Goal: Task Accomplishment & Management: Manage account settings

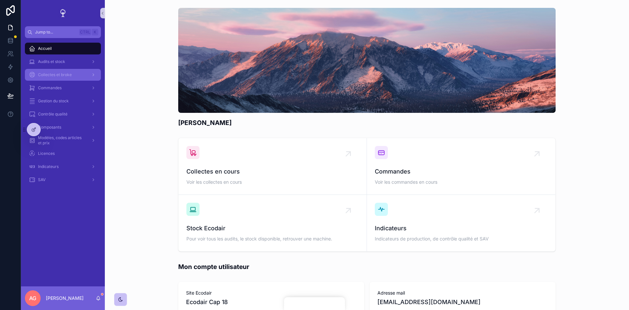
click at [56, 73] on span "Collectes et broke" at bounding box center [55, 74] width 34 height 5
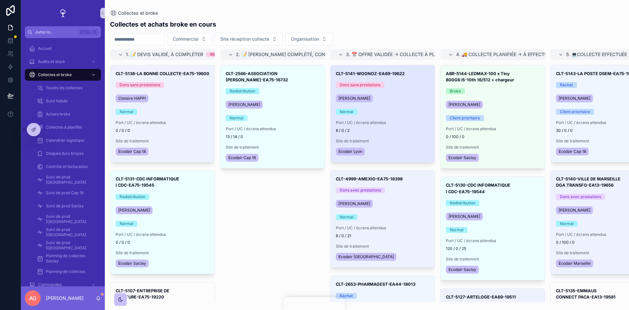
click at [382, 101] on div "[PERSON_NAME] H'[PERSON_NAME]" at bounding box center [383, 98] width 94 height 10
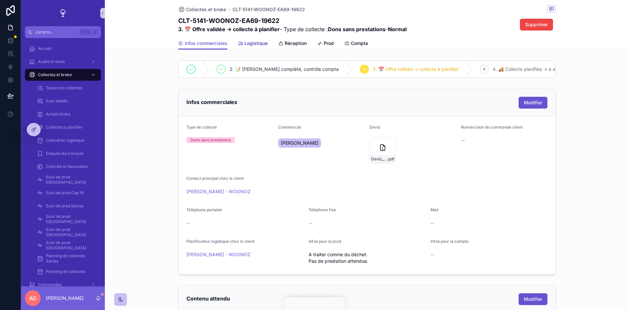
click at [256, 44] on span "Logistique" at bounding box center [256, 43] width 23 height 7
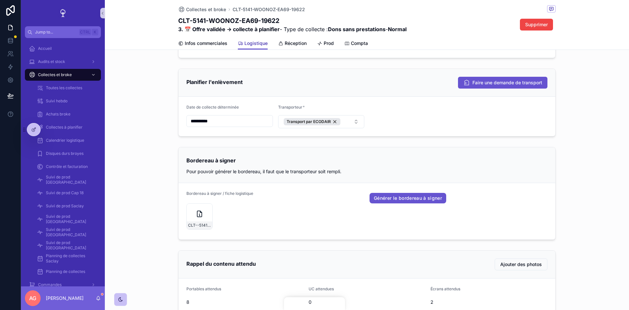
scroll to position [372, 0]
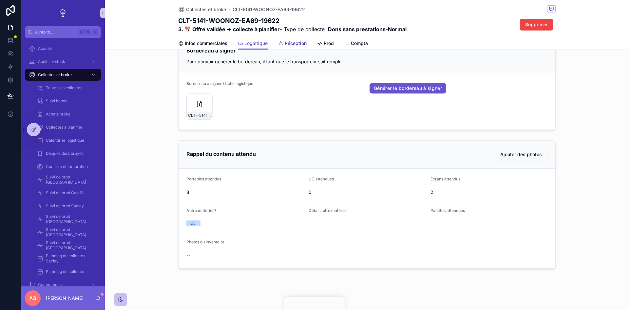
click at [292, 42] on span "Réception" at bounding box center [296, 43] width 22 height 7
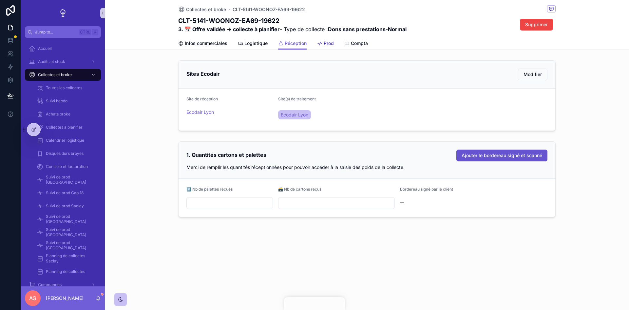
click at [328, 42] on span "Prod" at bounding box center [329, 43] width 10 height 7
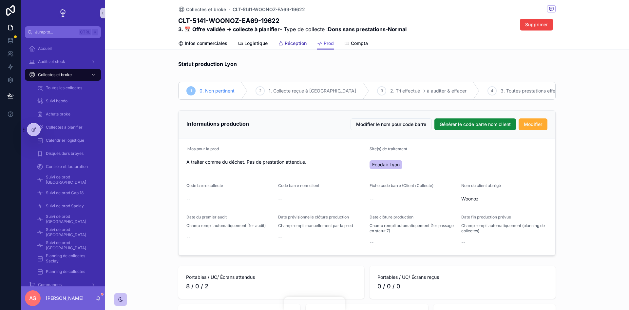
click at [286, 46] on span "Réception" at bounding box center [296, 43] width 22 height 7
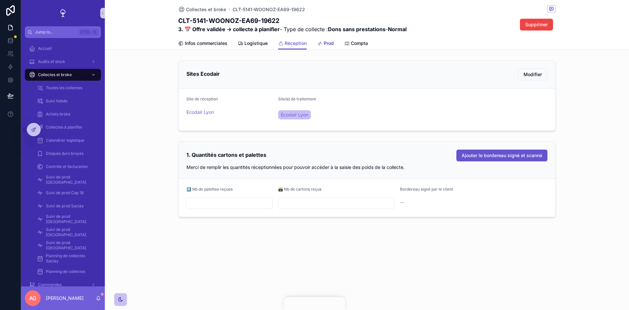
click at [333, 42] on span "Prod" at bounding box center [329, 43] width 10 height 7
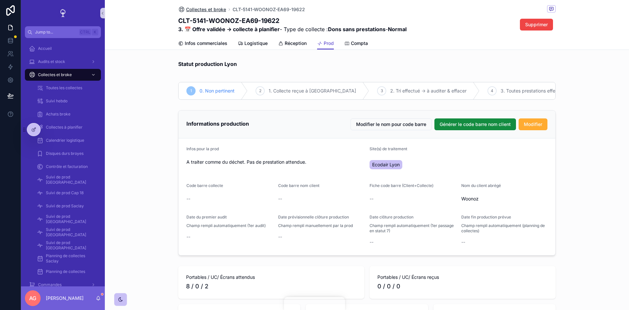
click at [203, 9] on span "Collectes et broke" at bounding box center [206, 9] width 40 height 7
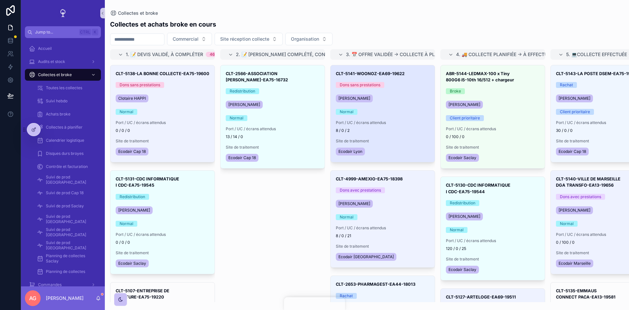
click at [405, 125] on span "Port / UC / écrans attendus" at bounding box center [383, 122] width 94 height 5
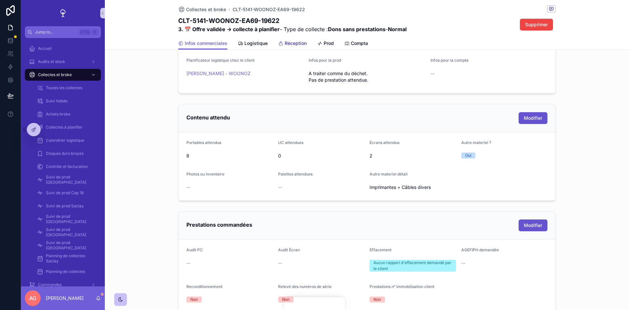
scroll to position [116, 0]
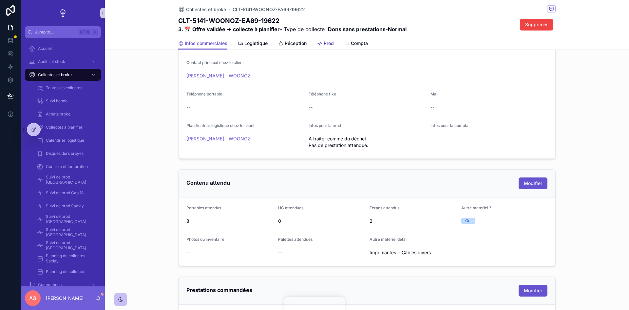
click at [325, 43] on span "Prod" at bounding box center [329, 43] width 10 height 7
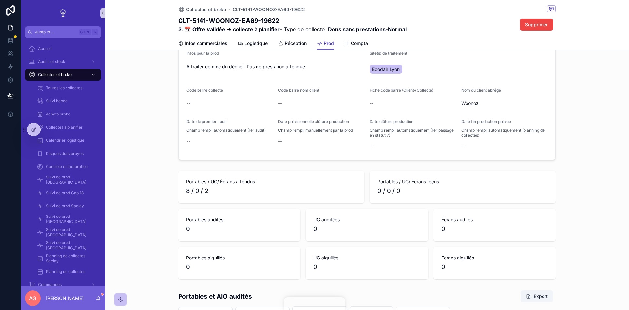
scroll to position [33, 0]
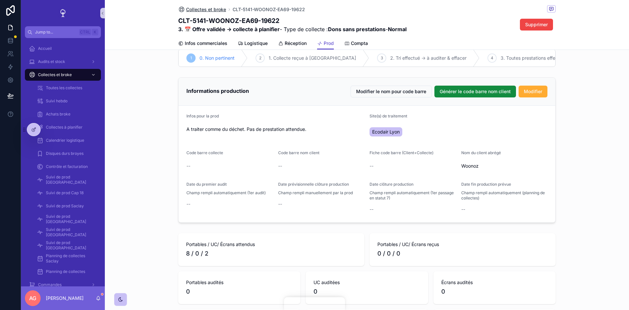
click at [210, 8] on span "Collectes et broke" at bounding box center [206, 9] width 40 height 7
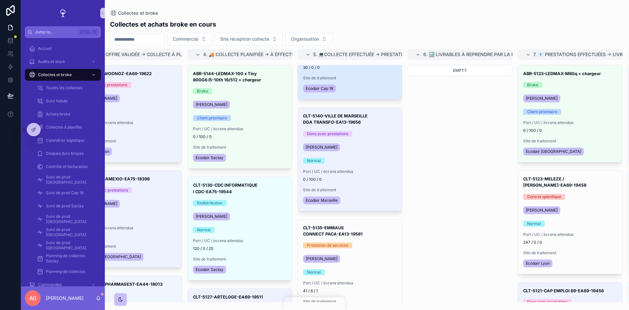
scroll to position [66, 0]
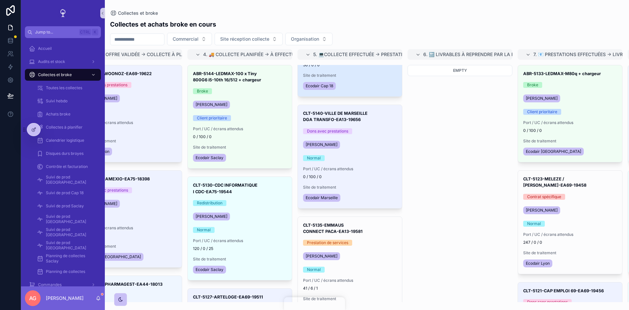
click at [358, 81] on div "Ecodair Cap 18" at bounding box center [350, 86] width 94 height 10
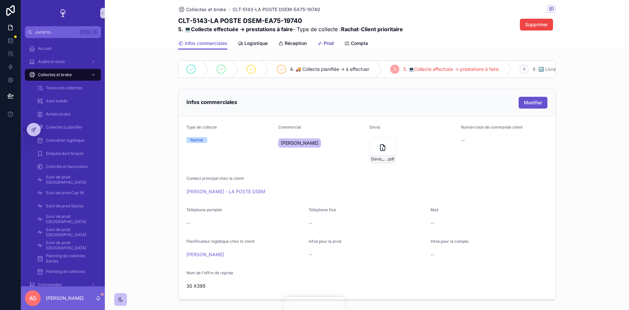
click at [325, 44] on span "Prod" at bounding box center [329, 43] width 10 height 7
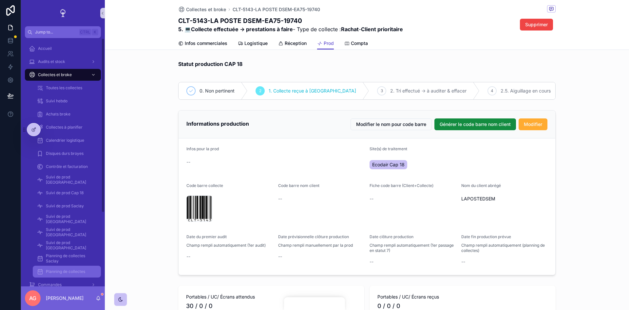
click at [82, 271] on span "Planning de collectes" at bounding box center [65, 271] width 39 height 5
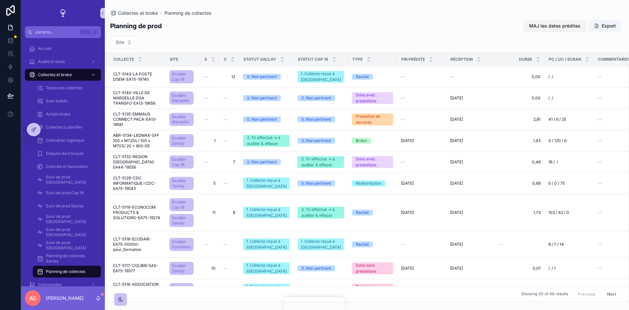
click at [564, 25] on span "MAJ les dates prédites" at bounding box center [554, 26] width 51 height 7
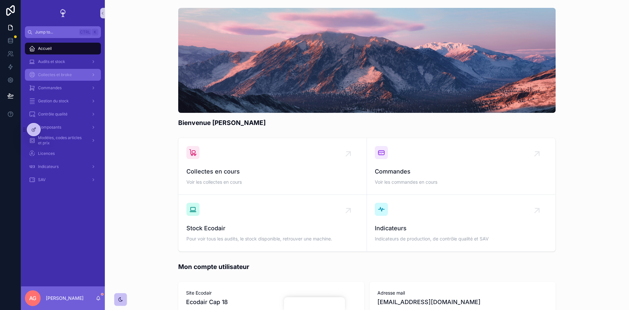
click at [66, 71] on div "Collectes et broke" at bounding box center [63, 75] width 68 height 10
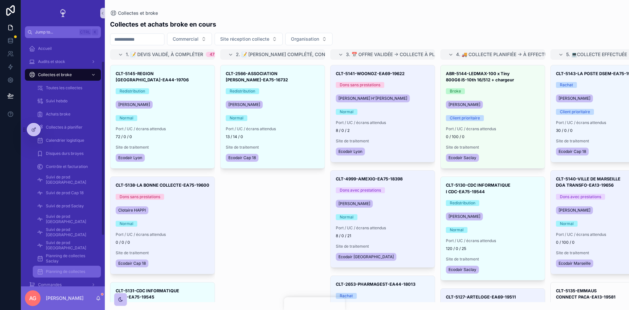
scroll to position [33, 0]
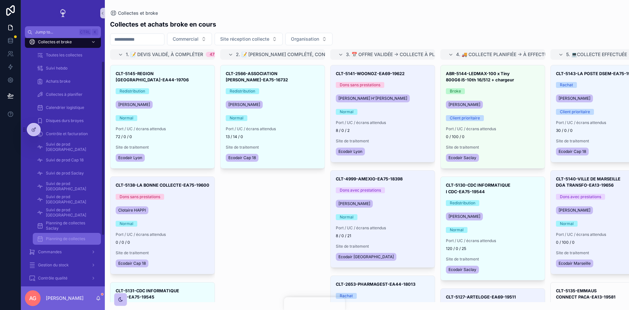
click at [69, 237] on span "Planning de collectes" at bounding box center [65, 238] width 39 height 5
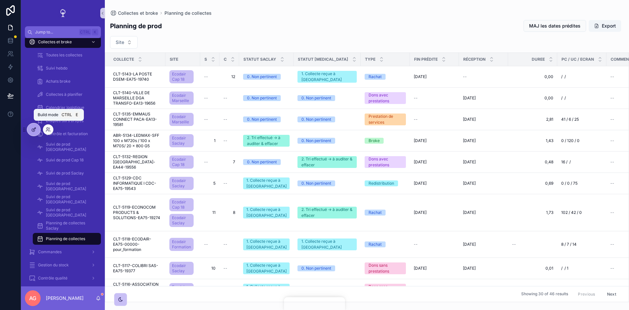
click at [35, 131] on icon at bounding box center [33, 129] width 5 height 5
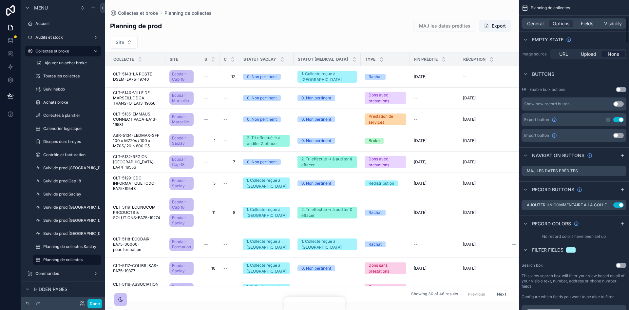
scroll to position [197, 0]
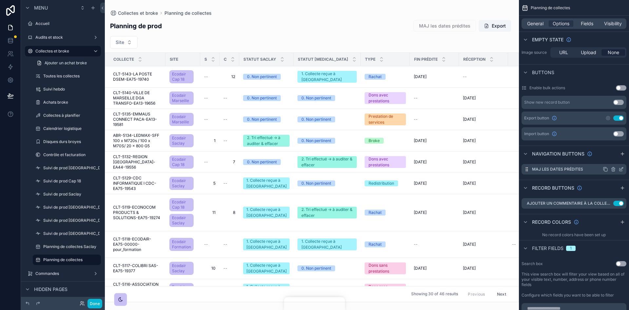
click at [622, 168] on icon "scrollable content" at bounding box center [621, 169] width 5 height 5
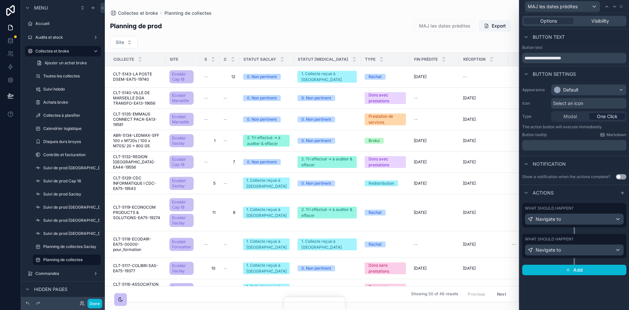
click at [600, 209] on div "What should happen?" at bounding box center [574, 208] width 99 height 5
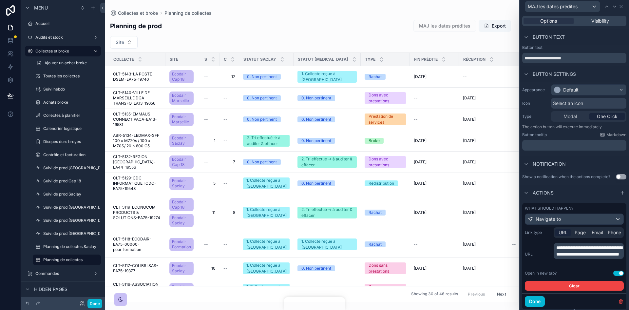
scroll to position [50, 0]
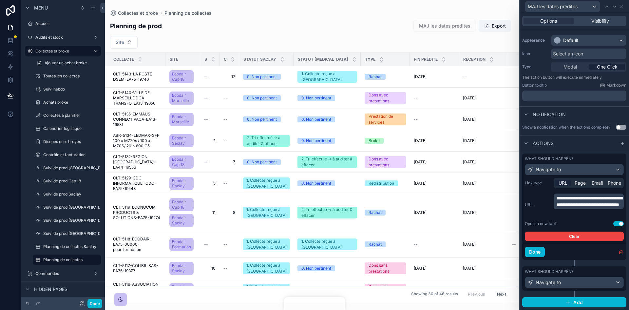
click at [594, 273] on div "What should happen?" at bounding box center [574, 271] width 99 height 5
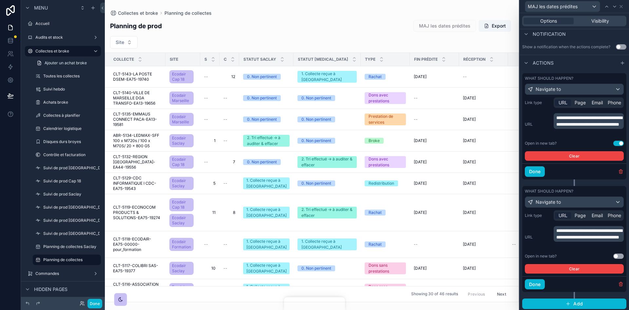
scroll to position [131, 0]
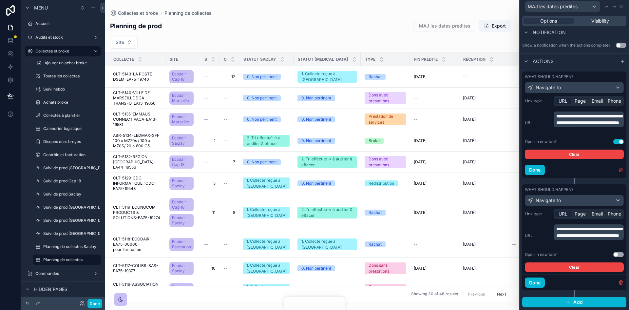
click at [614, 254] on button "Use setting" at bounding box center [619, 254] width 10 height 5
click at [92, 300] on button "Done" at bounding box center [95, 304] width 15 height 10
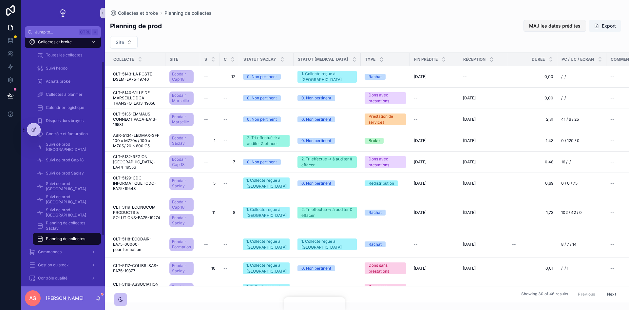
click at [545, 26] on span "MAJ les dates prédites" at bounding box center [554, 26] width 51 height 7
click at [542, 21] on button "MAJ les dates prédites" at bounding box center [555, 26] width 63 height 12
click at [541, 29] on button "MAJ les dates prédites" at bounding box center [555, 26] width 63 height 12
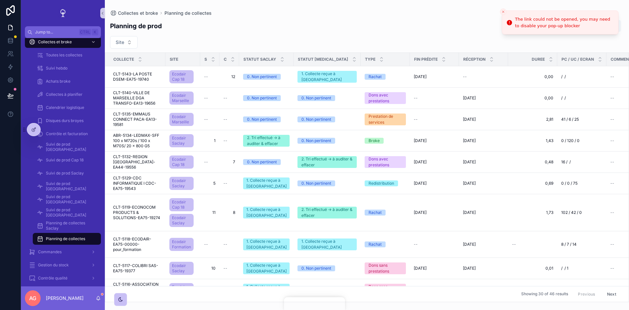
click at [503, 11] on icon "Close toast" at bounding box center [504, 12] width 4 height 4
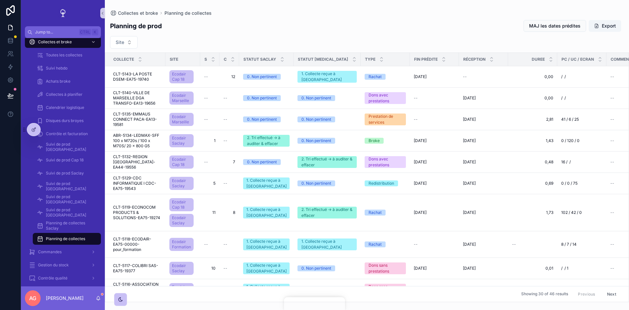
click at [541, 32] on div "Planning de prod MAJ les dates prédites Export Site Collecte Site S C Statut Sa…" at bounding box center [367, 159] width 525 height 286
click at [544, 27] on span "MAJ les dates prédites" at bounding box center [554, 26] width 51 height 7
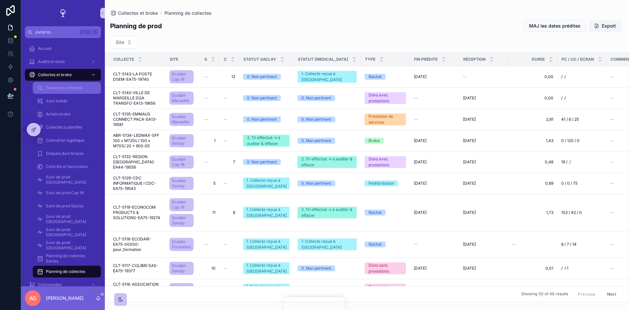
click at [75, 91] on div "Toutes les collectes" at bounding box center [67, 88] width 60 height 10
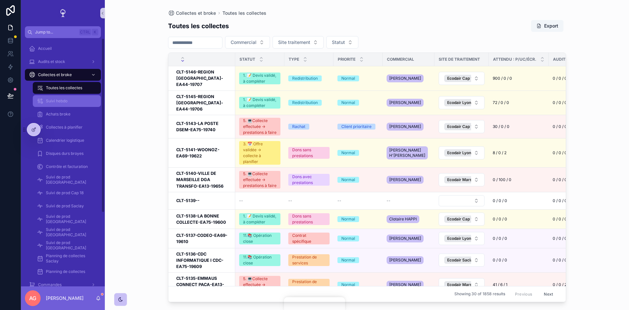
click at [78, 99] on div "Suivi hebdo" at bounding box center [67, 101] width 60 height 10
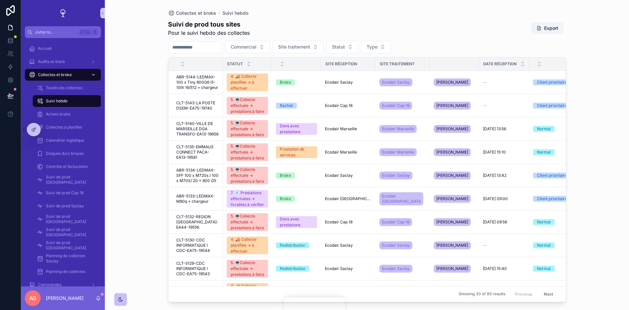
click at [62, 77] on div "Collectes et broke" at bounding box center [63, 75] width 68 height 10
click at [55, 73] on span "Collectes et broke" at bounding box center [55, 74] width 34 height 5
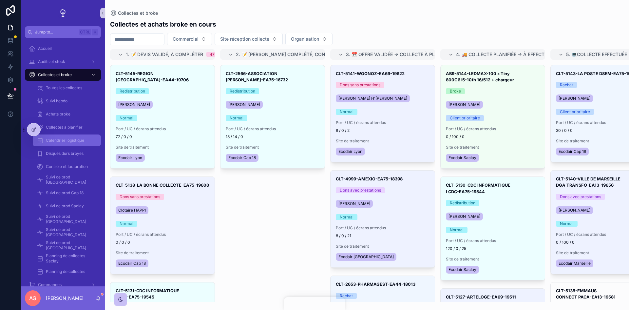
click at [64, 137] on div "Calendrier logistique" at bounding box center [67, 140] width 60 height 10
click at [72, 142] on span "Calendrier logistique" at bounding box center [65, 140] width 38 height 5
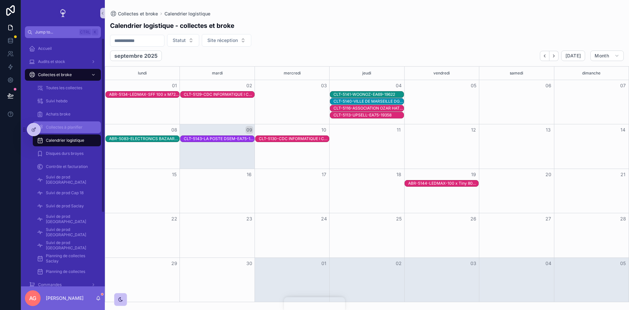
click at [65, 124] on div "Collectes à planifier" at bounding box center [67, 127] width 60 height 10
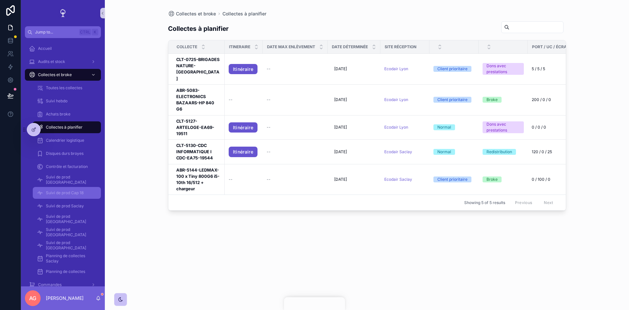
click at [66, 196] on div "Suivi de prod Cap 18" at bounding box center [67, 193] width 60 height 10
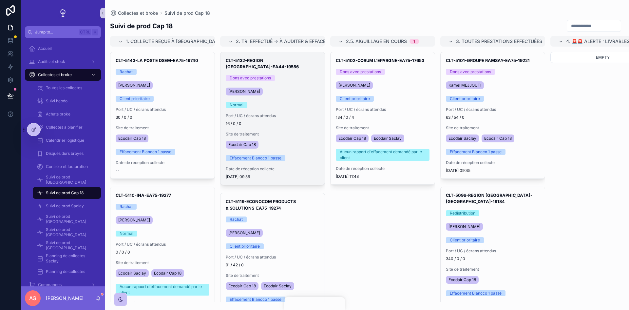
click at [285, 116] on span "Port / UC / écrans attendus" at bounding box center [273, 115] width 94 height 5
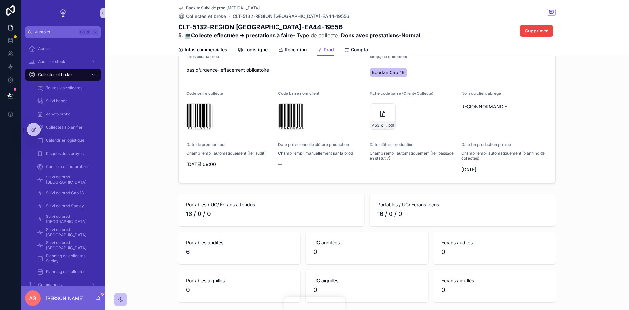
scroll to position [66, 0]
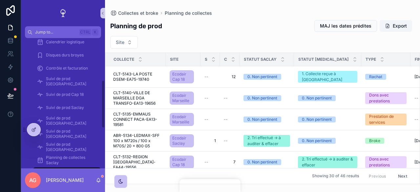
scroll to position [164, 0]
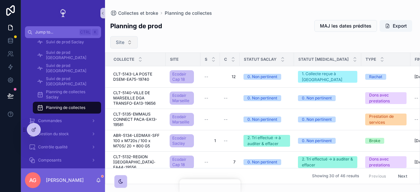
click at [127, 42] on button "Site" at bounding box center [124, 42] width 28 height 12
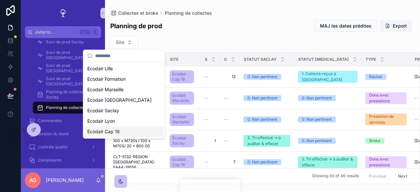
click at [116, 131] on span "Ecodair Cap 18" at bounding box center [103, 131] width 32 height 7
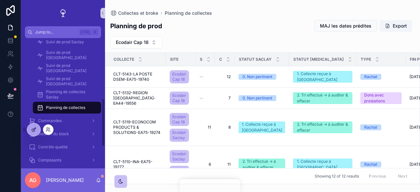
click at [35, 127] on div at bounding box center [33, 129] width 13 height 12
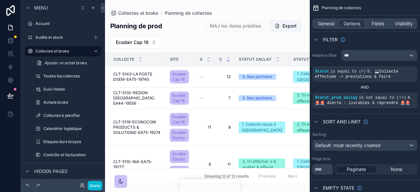
click at [226, 61] on icon "scrollable content" at bounding box center [228, 61] width 4 height 4
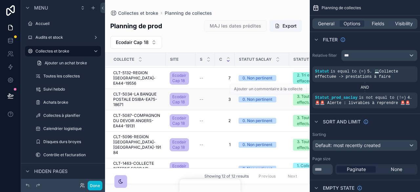
scroll to position [164, 0]
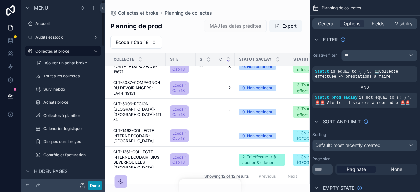
click at [95, 188] on button "Done" at bounding box center [95, 186] width 15 height 10
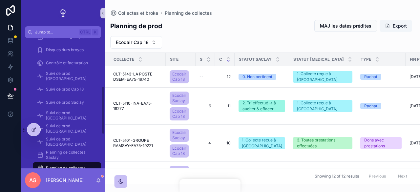
scroll to position [131, 0]
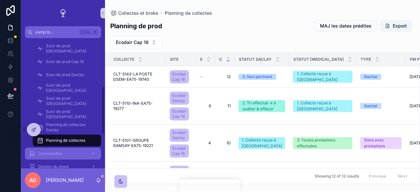
click at [74, 150] on div "Commandes" at bounding box center [63, 153] width 68 height 10
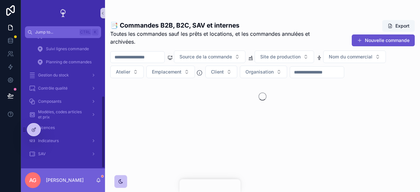
scroll to position [104, 0]
click at [153, 58] on input "scrollable content" at bounding box center [137, 56] width 54 height 9
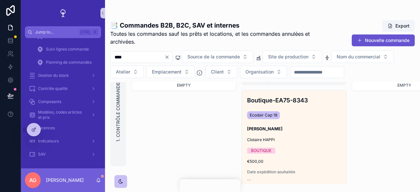
scroll to position [33, 0]
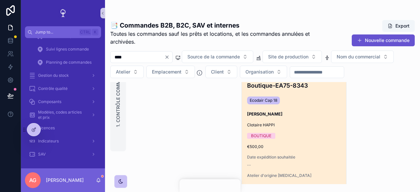
type input "****"
click at [312, 125] on div "Clotaire HAPPI" at bounding box center [294, 124] width 94 height 5
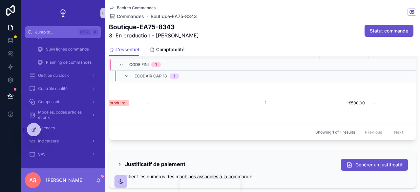
scroll to position [0, 121]
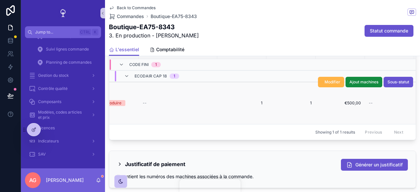
click at [325, 85] on span "Modifier" at bounding box center [332, 81] width 16 height 5
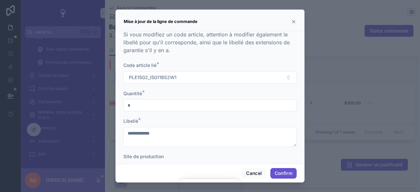
scroll to position [0, 0]
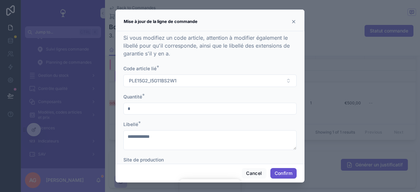
click at [293, 21] on icon at bounding box center [293, 21] width 3 height 3
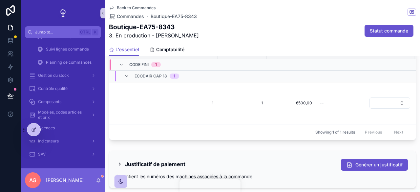
scroll to position [0, 189]
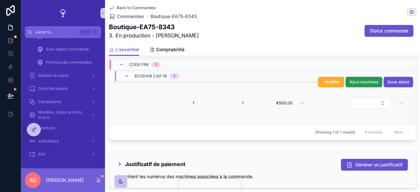
click at [366, 85] on span "Ajout machines" at bounding box center [363, 81] width 29 height 5
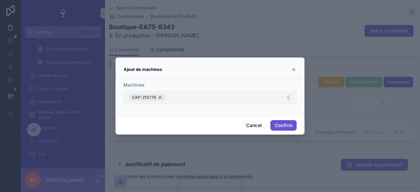
click at [159, 97] on div "CAP-213778" at bounding box center [147, 97] width 37 height 7
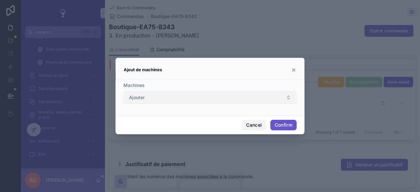
click at [255, 124] on button "Cancel" at bounding box center [254, 125] width 24 height 10
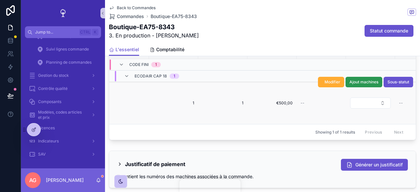
click at [354, 85] on span "Ajout machines" at bounding box center [363, 81] width 29 height 5
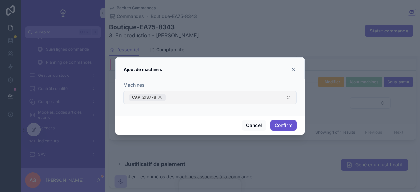
click at [159, 96] on div "CAP-213778" at bounding box center [147, 97] width 37 height 7
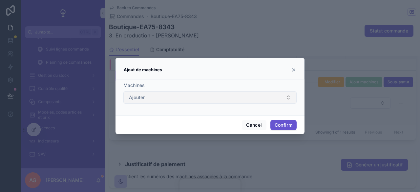
click at [179, 101] on button "Ajouter" at bounding box center [209, 97] width 173 height 12
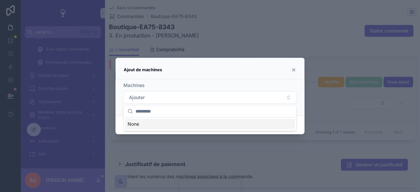
click at [293, 69] on icon at bounding box center [293, 69] width 5 height 5
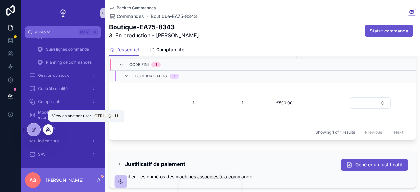
click at [46, 128] on icon at bounding box center [48, 129] width 5 height 5
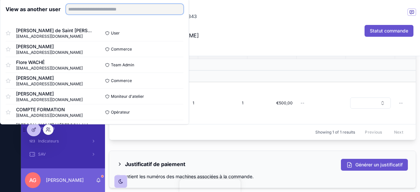
click at [101, 6] on input "text" at bounding box center [124, 9] width 117 height 10
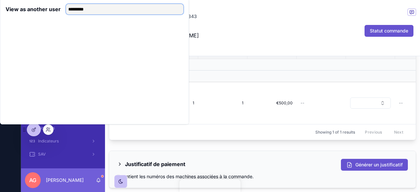
drag, startPoint x: 104, startPoint y: 9, endPoint x: 76, endPoint y: 13, distance: 28.1
click at [76, 13] on input "*********" at bounding box center [124, 9] width 117 height 10
type input "****"
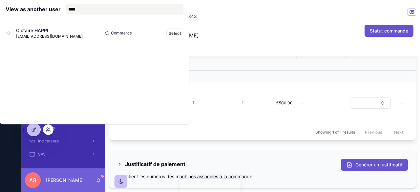
click at [72, 29] on div "Clotaire HAPPI chappi@ecodair.org" at bounding box center [50, 33] width 89 height 12
click at [171, 34] on button "Select" at bounding box center [174, 34] width 17 height 10
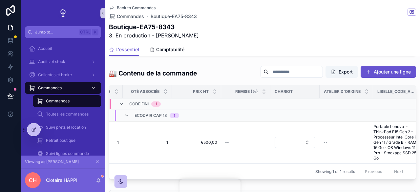
scroll to position [0, 272]
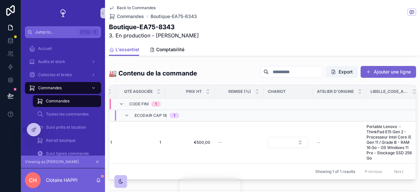
click at [386, 77] on button "Ajouter une ligne" at bounding box center [387, 72] width 55 height 12
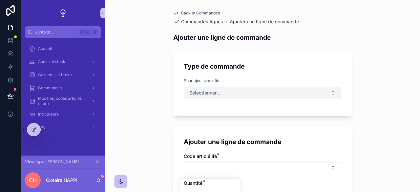
click at [209, 94] on span "Sélectionner…" at bounding box center [204, 92] width 31 height 7
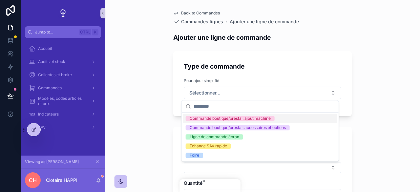
click at [368, 75] on div "Back to Commandes Commandes lignes Ajouter une ligne de commande Ajouter une li…" at bounding box center [262, 96] width 315 height 192
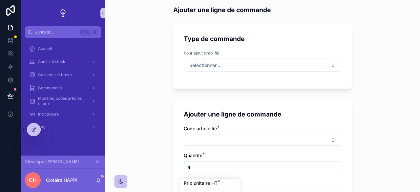
scroll to position [66, 0]
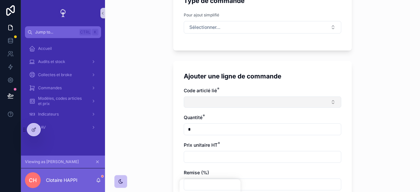
click at [224, 104] on button "Select Button" at bounding box center [262, 101] width 157 height 11
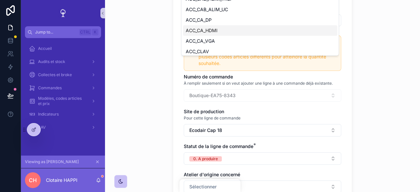
scroll to position [576, 0]
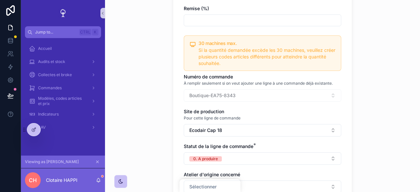
click at [365, 100] on div "Back to Commandes Commandes lignes Ajouter une ligne de commande Ajouter une li…" at bounding box center [262, 96] width 315 height 192
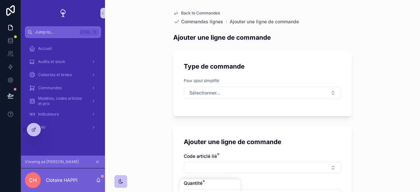
scroll to position [66, 0]
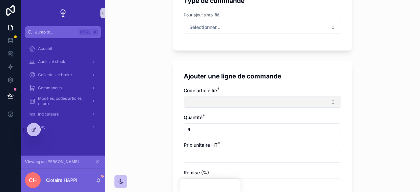
click at [216, 101] on button "Select Button" at bounding box center [262, 101] width 157 height 11
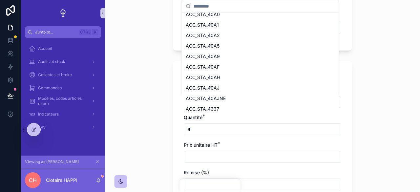
scroll to position [969, 0]
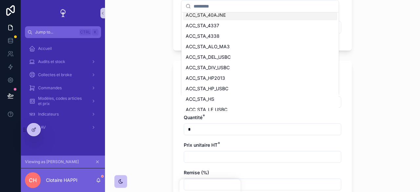
click at [212, 9] on input "scrollable content" at bounding box center [263, 6] width 141 height 12
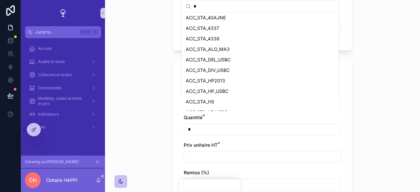
scroll to position [0, 0]
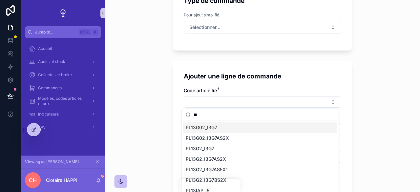
type input "**"
click at [220, 128] on div "PL13G02_I3G7" at bounding box center [260, 127] width 154 height 10
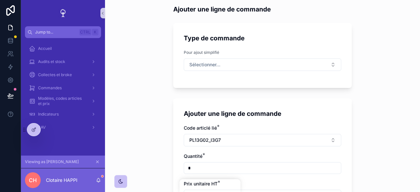
scroll to position [33, 0]
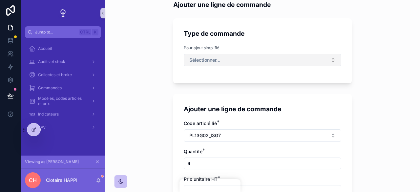
click at [217, 62] on span "Sélectionner…" at bounding box center [204, 60] width 31 height 7
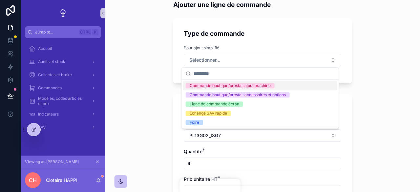
click at [230, 86] on div "Commande boutique/presta : ajout machine" at bounding box center [229, 85] width 81 height 5
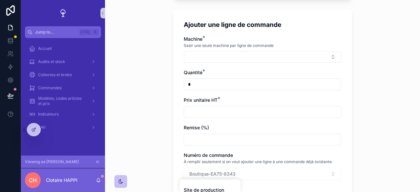
scroll to position [84, 0]
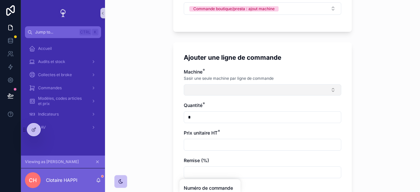
click at [227, 89] on button "Select Button" at bounding box center [262, 89] width 157 height 11
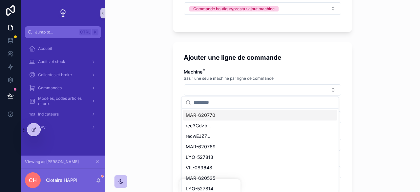
click at [357, 55] on div "Back to Commandes Commandes lignes Ajouter une ligne de commande Ajouter une li…" at bounding box center [262, 12] width 315 height 192
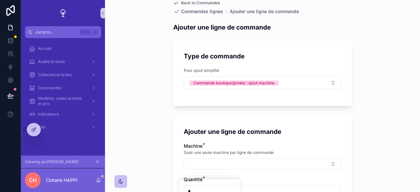
scroll to position [0, 0]
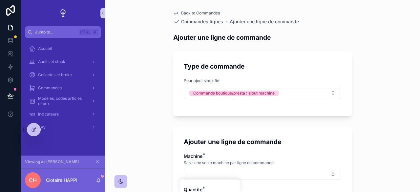
click at [188, 12] on span "Back to Commandes" at bounding box center [200, 12] width 39 height 5
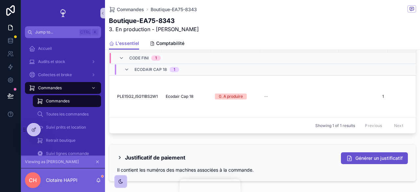
scroll to position [525, 0]
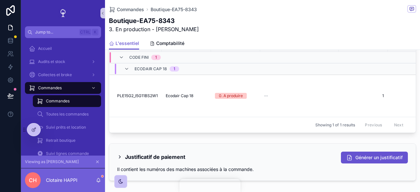
click at [98, 160] on icon "scrollable content" at bounding box center [97, 161] width 5 height 5
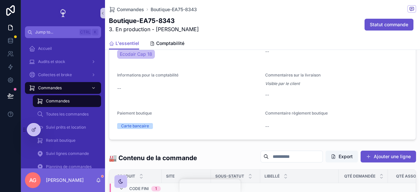
scroll to position [525, 0]
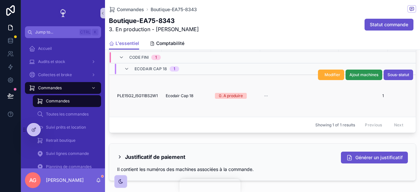
click at [368, 77] on span "Ajout machines" at bounding box center [363, 74] width 29 height 5
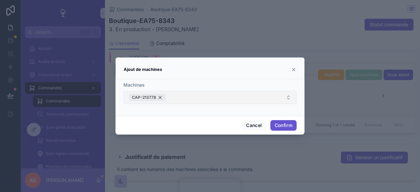
click at [159, 97] on div "CAP-213778" at bounding box center [147, 97] width 37 height 7
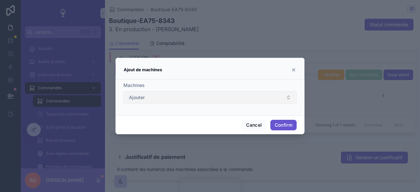
click at [153, 97] on button "Ajouter" at bounding box center [209, 97] width 173 height 12
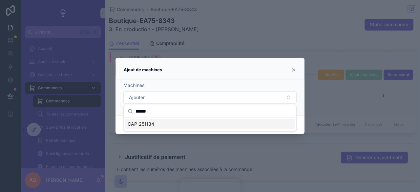
type input "******"
click at [163, 121] on div "CAP-251134" at bounding box center [210, 124] width 170 height 10
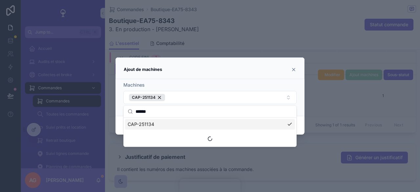
click at [338, 93] on div at bounding box center [210, 96] width 420 height 192
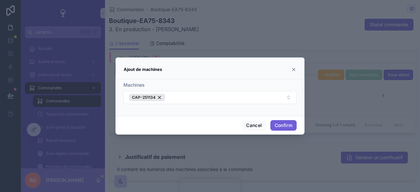
click at [283, 123] on button "Confirm" at bounding box center [283, 125] width 26 height 10
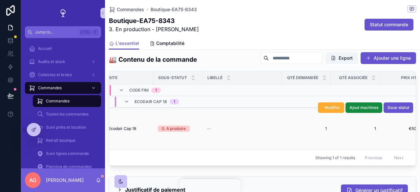
scroll to position [0, 59]
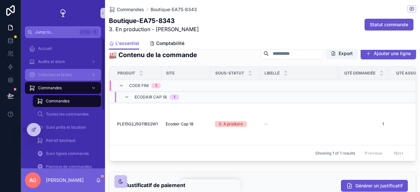
click at [67, 73] on span "Collectes et broke" at bounding box center [55, 74] width 34 height 5
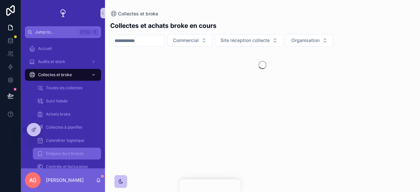
click at [64, 148] on div "Disques durs broyes" at bounding box center [67, 153] width 60 height 10
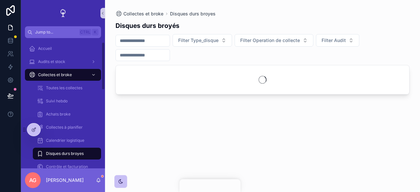
scroll to position [131, 0]
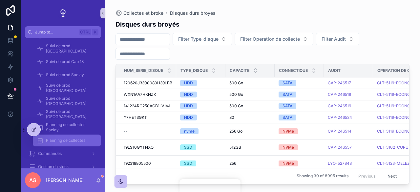
click at [69, 141] on span "Planning de collectes" at bounding box center [65, 140] width 39 height 5
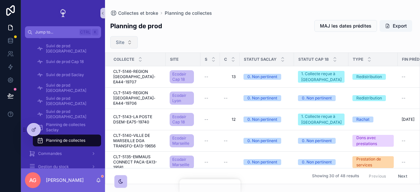
click at [129, 42] on button "Site" at bounding box center [124, 42] width 28 height 12
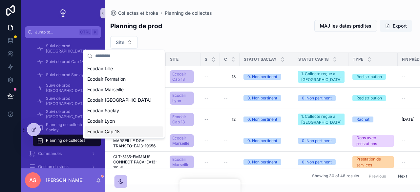
click at [116, 129] on span "Ecodair Cap 18" at bounding box center [103, 131] width 32 height 7
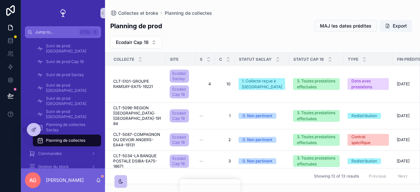
scroll to position [40, 0]
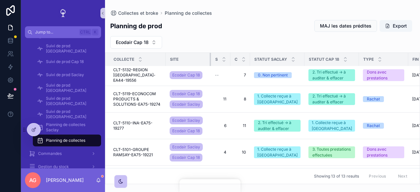
drag, startPoint x: 195, startPoint y: 59, endPoint x: 210, endPoint y: 67, distance: 17.6
click at [210, 67] on table "Collecte Site S C Statut Saclay Statut [MEDICAL_DATA] Type Fin prédite Réceptio…" at bounding box center [410, 171] width 611 height 318
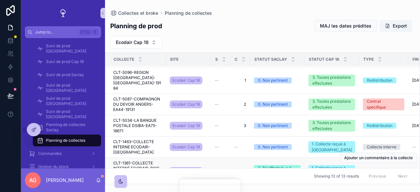
scroll to position [171, 0]
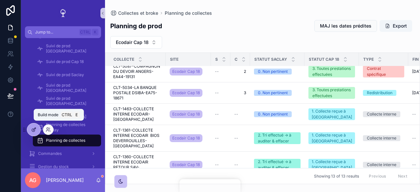
click at [36, 127] on div at bounding box center [33, 129] width 13 height 12
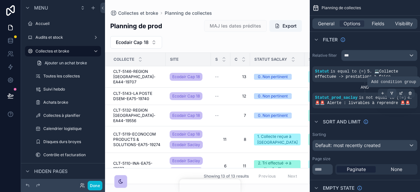
click at [393, 92] on icon "scrollable content" at bounding box center [392, 92] width 1 height 1
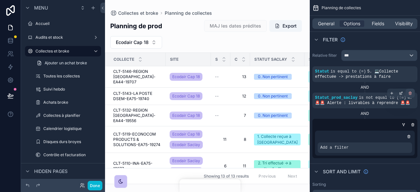
click at [411, 94] on icon "scrollable content" at bounding box center [410, 93] width 2 height 2
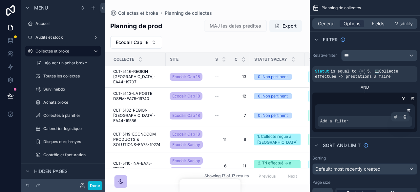
click at [355, 121] on div "Add a filter" at bounding box center [364, 121] width 94 height 10
click at [395, 118] on div "scrollable content" at bounding box center [395, 116] width 9 height 9
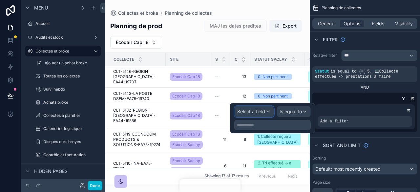
click at [269, 113] on div "Select a field" at bounding box center [253, 111] width 39 height 10
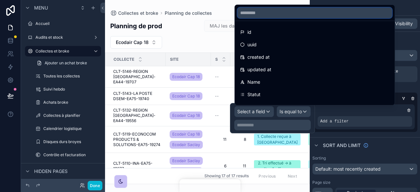
click at [262, 12] on input "text" at bounding box center [314, 13] width 154 height 10
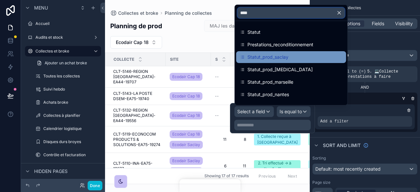
type input "****"
click at [271, 55] on span "Statut_prod_saclay" at bounding box center [267, 57] width 41 height 8
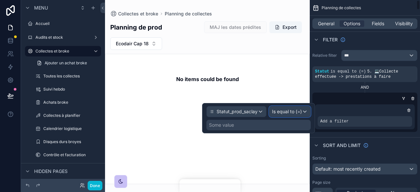
click at [298, 111] on span "Is equal to (=)" at bounding box center [287, 111] width 30 height 7
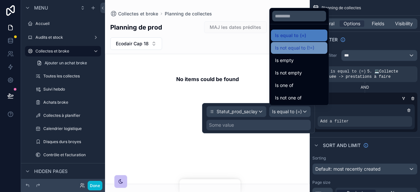
click at [302, 48] on span "Is not equal to (!=)" at bounding box center [294, 48] width 39 height 8
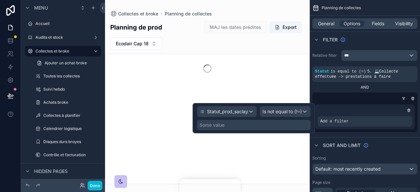
click at [253, 128] on div "Some value" at bounding box center [254, 125] width 114 height 10
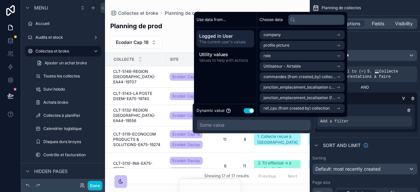
click at [250, 111] on button "Use setting" at bounding box center [248, 110] width 10 height 5
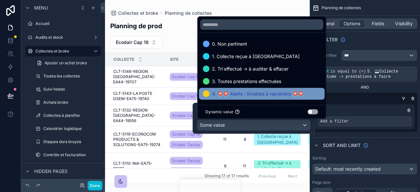
click at [241, 93] on span "4. 🚨🚨 Alerte : livrables à reprendre 🚨🚨" at bounding box center [257, 94] width 91 height 8
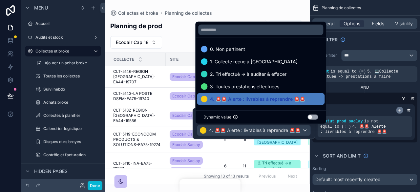
click at [399, 110] on icon "scrollable content" at bounding box center [399, 110] width 4 height 4
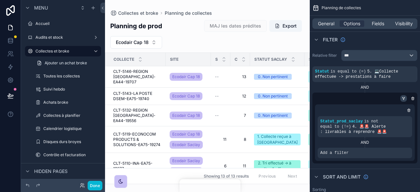
click at [401, 96] on icon "scrollable content" at bounding box center [403, 98] width 4 height 4
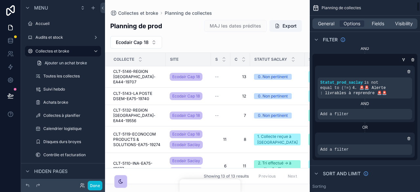
scroll to position [33, 0]
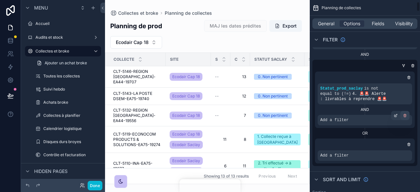
click at [404, 113] on icon "scrollable content" at bounding box center [405, 115] width 4 height 4
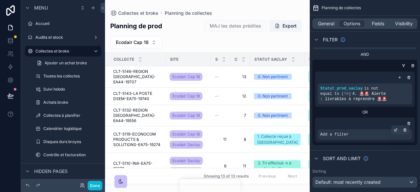
click at [350, 136] on div "Add a filter" at bounding box center [364, 134] width 94 height 10
click at [394, 131] on icon "scrollable content" at bounding box center [395, 130] width 2 height 2
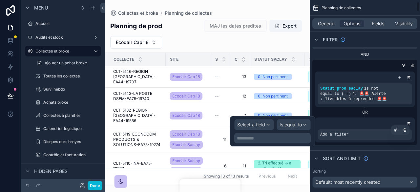
click at [349, 135] on div "Add a filter" at bounding box center [364, 134] width 94 height 10
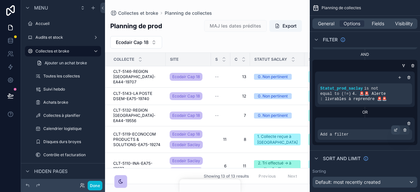
click at [397, 128] on icon "scrollable content" at bounding box center [396, 129] width 2 height 2
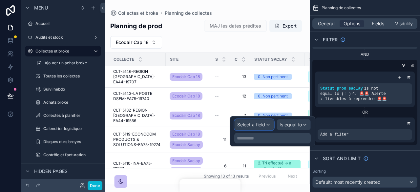
click at [267, 126] on div "Select a field" at bounding box center [253, 124] width 39 height 10
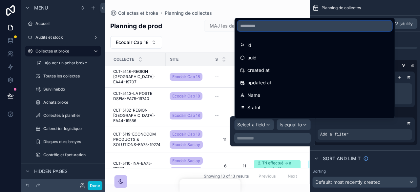
click at [257, 29] on input "text" at bounding box center [314, 26] width 154 height 10
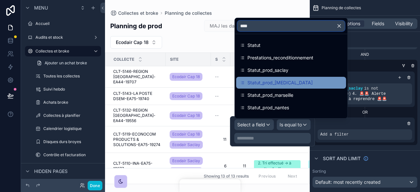
type input "****"
click at [282, 82] on span "Statut_prod_[MEDICAL_DATA]" at bounding box center [279, 83] width 65 height 8
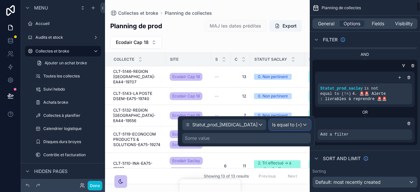
click at [303, 125] on div "Is equal to (=)" at bounding box center [289, 124] width 41 height 10
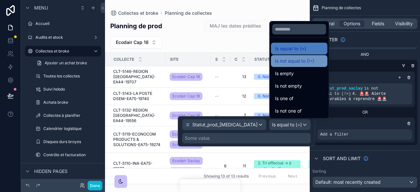
click at [302, 62] on span "Is not equal to (!=)" at bounding box center [294, 61] width 39 height 8
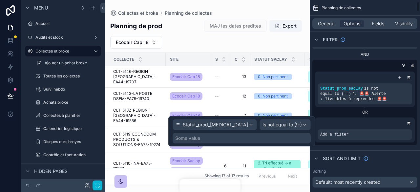
click at [248, 138] on div "Some value" at bounding box center [241, 138] width 138 height 10
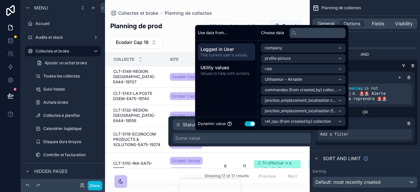
click at [250, 124] on button "Use setting" at bounding box center [250, 123] width 10 height 5
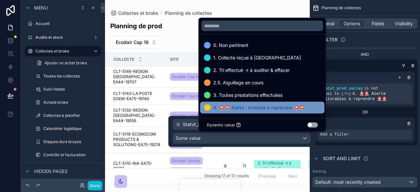
click at [242, 109] on span "4. 🚨🚨 Alerte : livrables à reprendre 🚨🚨" at bounding box center [258, 108] width 91 height 8
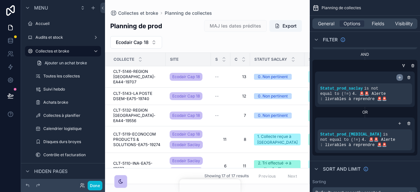
click at [399, 78] on icon "scrollable content" at bounding box center [399, 77] width 4 height 4
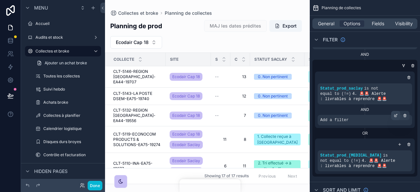
click at [391, 115] on div "scrollable content" at bounding box center [395, 115] width 9 height 9
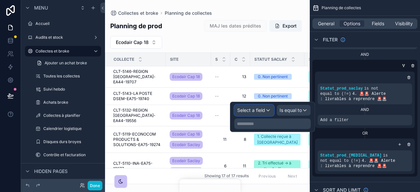
click at [258, 109] on span "Select a field" at bounding box center [251, 110] width 28 height 6
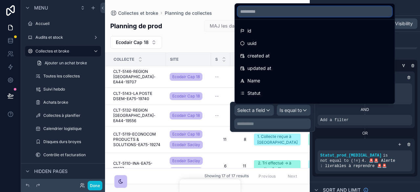
click at [257, 14] on input "text" at bounding box center [314, 11] width 154 height 10
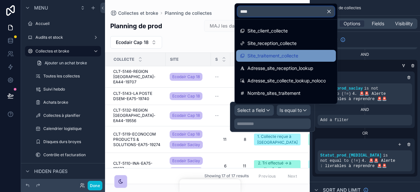
type input "****"
click at [270, 53] on span "Site_traitement_collecte" at bounding box center [272, 56] width 51 height 8
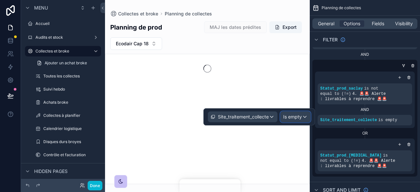
click at [300, 117] on span "Is empty" at bounding box center [292, 116] width 19 height 7
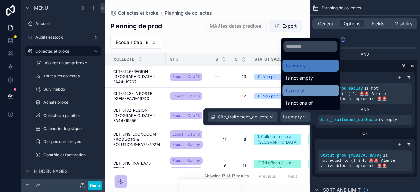
click at [311, 90] on div "Is one of" at bounding box center [310, 91] width 49 height 8
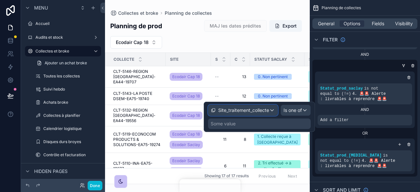
click at [265, 110] on span "Site_traitement_collecte" at bounding box center [243, 110] width 51 height 7
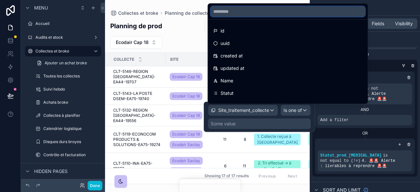
click at [231, 10] on input "text" at bounding box center [287, 11] width 154 height 10
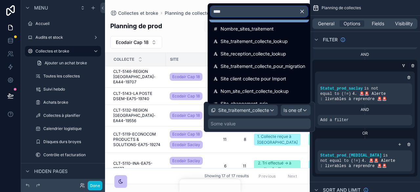
scroll to position [66, 0]
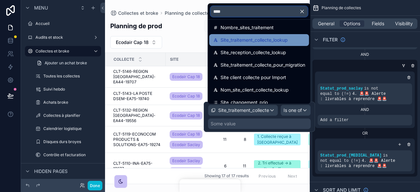
type input "****"
click at [269, 36] on span "Site_traitement_collecte_lookup" at bounding box center [253, 40] width 67 height 8
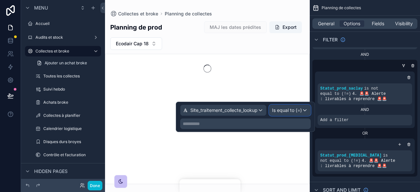
click at [300, 109] on span "Is equal to (=)" at bounding box center [287, 110] width 30 height 7
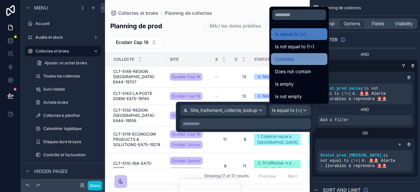
click at [295, 55] on div "Contains" at bounding box center [299, 59] width 49 height 8
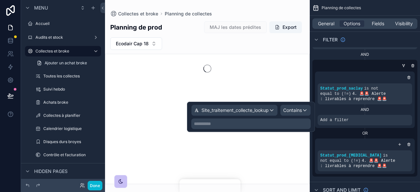
click at [243, 121] on p "**********" at bounding box center [251, 123] width 115 height 7
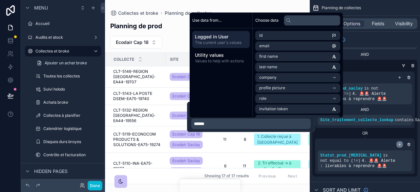
click at [399, 145] on icon "scrollable content" at bounding box center [399, 144] width 4 height 4
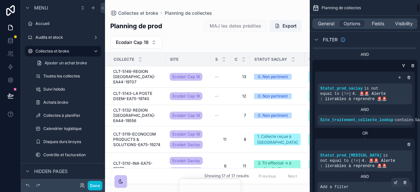
scroll to position [98, 0]
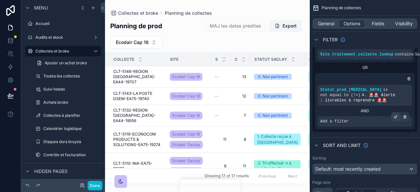
click at [396, 116] on icon "scrollable content" at bounding box center [396, 116] width 1 height 1
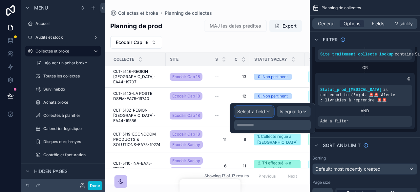
click at [257, 112] on span "Select a field" at bounding box center [251, 112] width 28 height 6
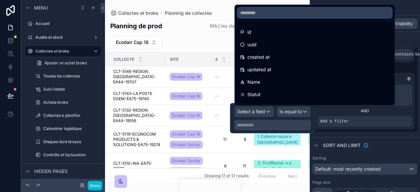
click at [252, 8] on input "text" at bounding box center [314, 13] width 154 height 10
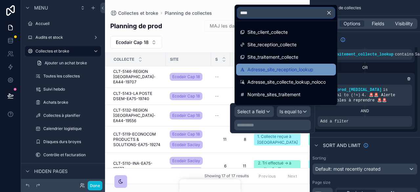
scroll to position [66, 0]
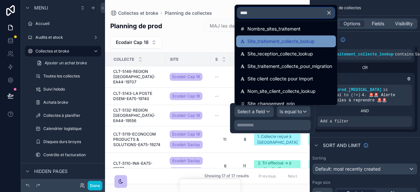
type input "****"
click at [300, 42] on span "Site_traitement_collecte_lookup" at bounding box center [280, 41] width 67 height 8
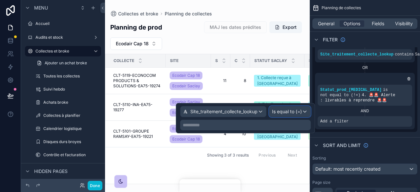
click at [287, 110] on span "Is equal to (=)" at bounding box center [287, 111] width 30 height 7
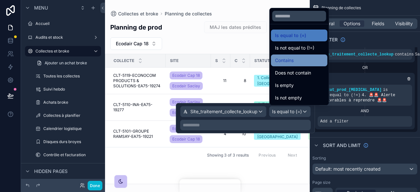
click at [293, 63] on span "Contains" at bounding box center [284, 60] width 19 height 8
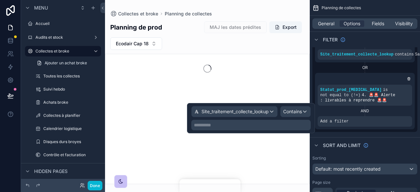
click at [230, 123] on p "**********" at bounding box center [251, 125] width 115 height 7
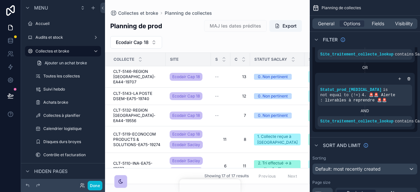
click at [288, 139] on div "scrollable content" at bounding box center [207, 96] width 205 height 192
click at [98, 183] on button "Done" at bounding box center [95, 186] width 15 height 10
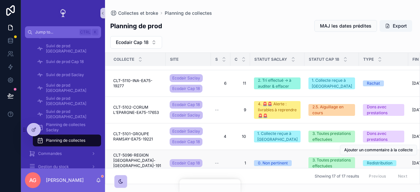
scroll to position [164, 0]
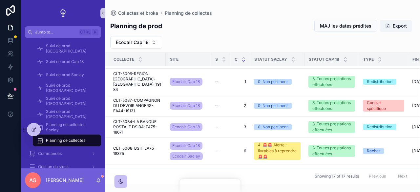
click at [242, 61] on icon "scrollable content" at bounding box center [243, 61] width 4 height 4
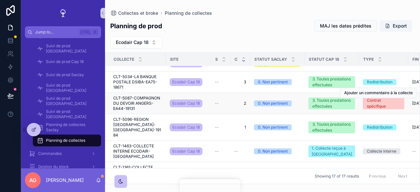
scroll to position [238, 0]
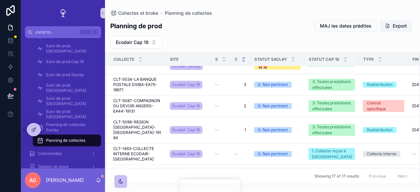
click at [245, 56] on icon "scrollable content" at bounding box center [243, 58] width 4 height 4
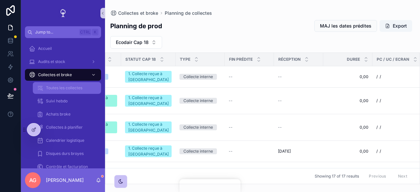
drag, startPoint x: 60, startPoint y: 76, endPoint x: 65, endPoint y: 85, distance: 10.6
click at [60, 76] on span "Collectes et broke" at bounding box center [55, 74] width 34 height 5
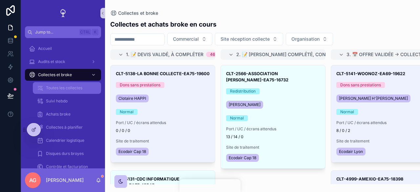
click at [65, 86] on span "Toutes les collectes" at bounding box center [64, 87] width 36 height 5
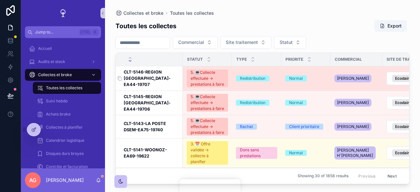
click at [146, 73] on h3 "CLT-5146-REGION [GEOGRAPHIC_DATA]-EA44-19707" at bounding box center [151, 78] width 55 height 19
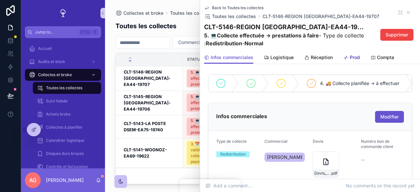
click at [359, 59] on span "Prod" at bounding box center [354, 57] width 10 height 7
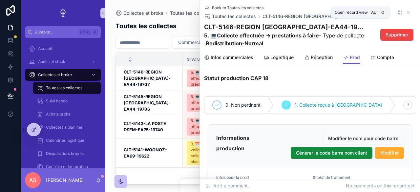
click at [397, 13] on icon "scrollable content" at bounding box center [399, 12] width 5 height 5
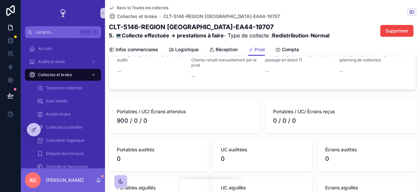
scroll to position [164, 0]
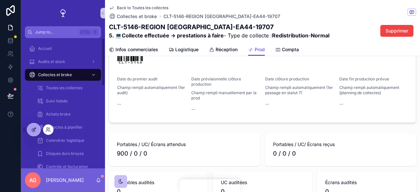
click at [29, 131] on div at bounding box center [33, 129] width 13 height 12
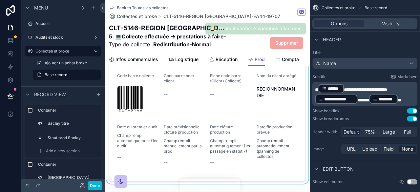
scroll to position [459, 0]
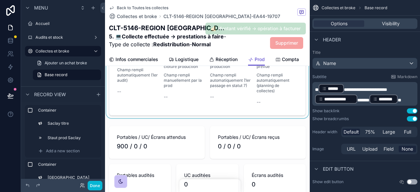
click at [200, 108] on div "scrollable content" at bounding box center [207, 10] width 205 height 215
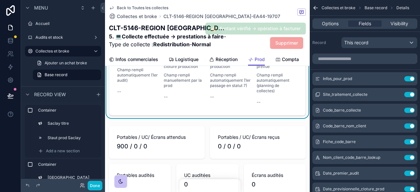
scroll to position [426, 0]
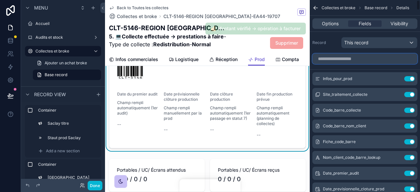
click at [343, 59] on input "scrollable content" at bounding box center [364, 58] width 105 height 10
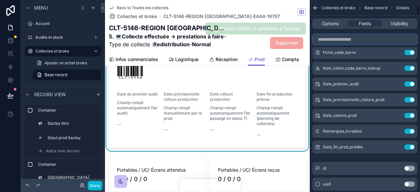
scroll to position [98, 0]
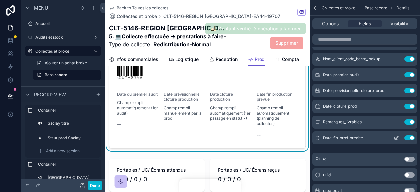
click at [396, 138] on icon "scrollable content" at bounding box center [396, 137] width 3 height 3
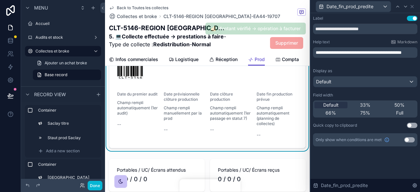
click at [408, 140] on button "Use setting" at bounding box center [409, 139] width 10 height 5
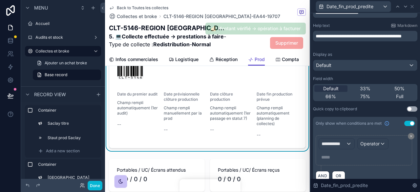
scroll to position [25, 0]
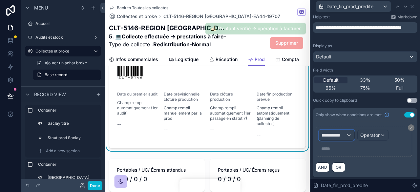
click at [350, 135] on div "**********" at bounding box center [336, 135] width 35 height 10
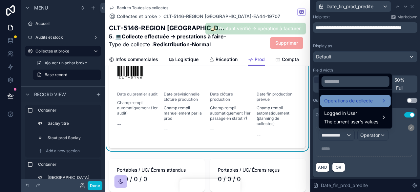
click at [346, 98] on span "Operations de collecte" at bounding box center [348, 101] width 49 height 8
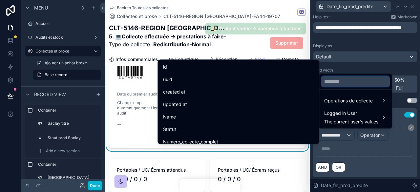
click at [345, 80] on input "text" at bounding box center [355, 81] width 68 height 10
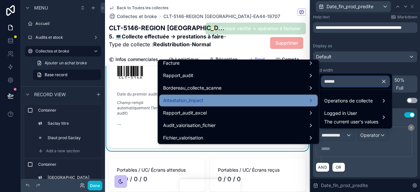
scroll to position [0, 0]
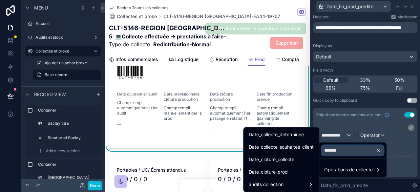
type input "********"
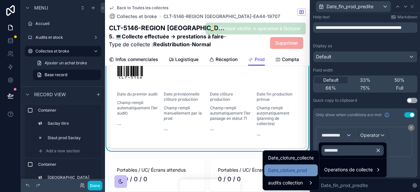
click at [285, 167] on span "Date_cloture_prod" at bounding box center [287, 170] width 39 height 8
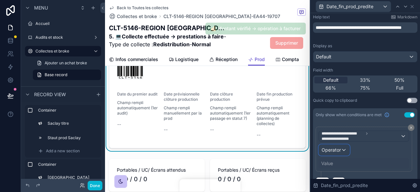
click at [341, 149] on div "Operator" at bounding box center [334, 150] width 30 height 10
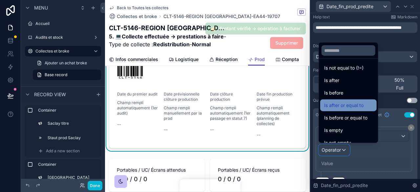
scroll to position [22, 0]
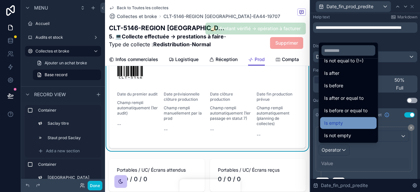
click at [348, 124] on div "Is empty" at bounding box center [348, 123] width 49 height 8
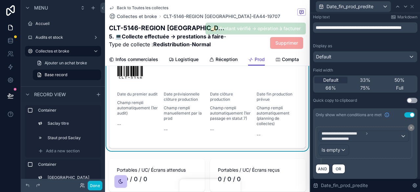
scroll to position [26, 0]
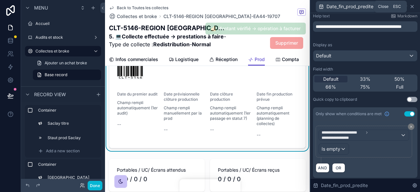
click at [412, 6] on icon at bounding box center [411, 6] width 5 height 5
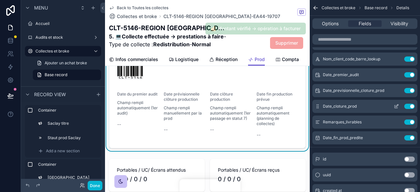
click at [395, 104] on icon "scrollable content" at bounding box center [395, 106] width 5 height 5
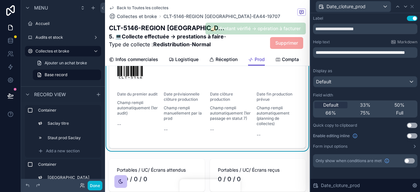
click at [407, 158] on button "Use setting" at bounding box center [409, 160] width 10 height 5
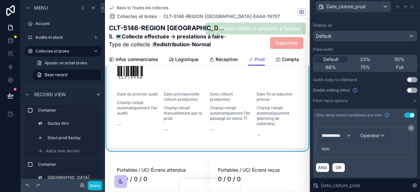
scroll to position [46, 0]
click at [348, 132] on div "**********" at bounding box center [336, 135] width 35 height 10
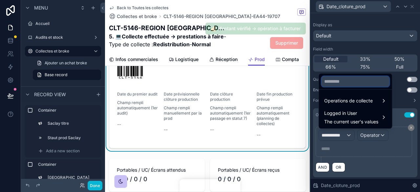
click at [339, 78] on input "text" at bounding box center [355, 81] width 68 height 10
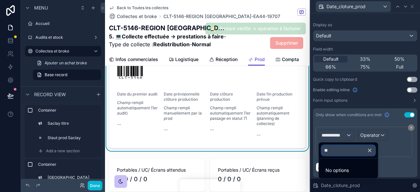
type input "*"
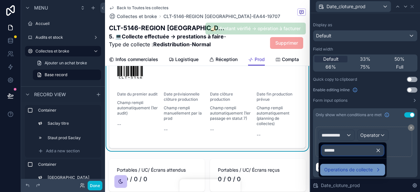
type input "******"
click at [365, 170] on span "Operations de collecte" at bounding box center [348, 170] width 49 height 8
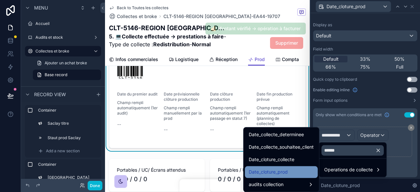
click at [292, 171] on div "Date_cloture_prod" at bounding box center [281, 172] width 65 height 8
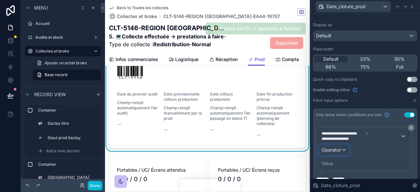
click at [345, 148] on div "Operator" at bounding box center [334, 150] width 30 height 10
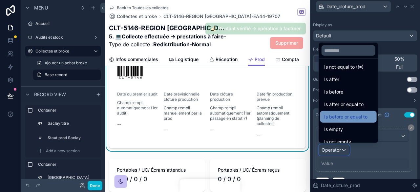
scroll to position [22, 0]
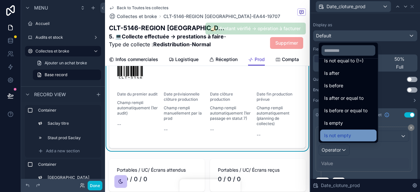
click at [348, 130] on div "Is not empty" at bounding box center [348, 135] width 56 height 12
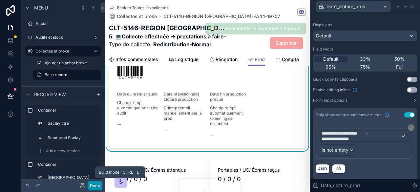
click at [92, 187] on button "Done" at bounding box center [95, 186] width 15 height 10
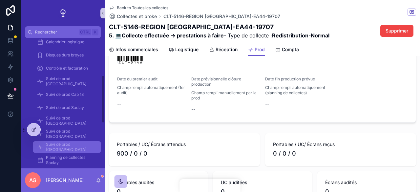
scroll to position [131, 0]
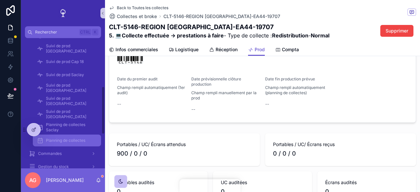
click at [66, 139] on span "Planning de collectes" at bounding box center [65, 140] width 39 height 5
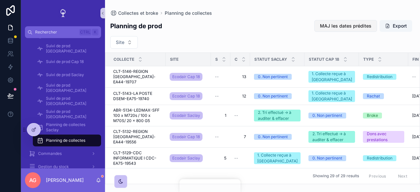
click at [346, 24] on span "MAJ les dates prédites" at bounding box center [345, 26] width 51 height 7
click at [146, 81] on span "CLT-5146-REGION [GEOGRAPHIC_DATA]-EA44-19707" at bounding box center [137, 77] width 49 height 16
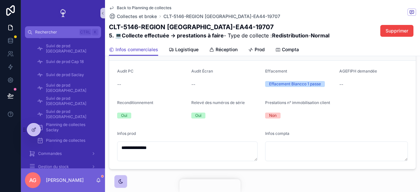
scroll to position [382, 0]
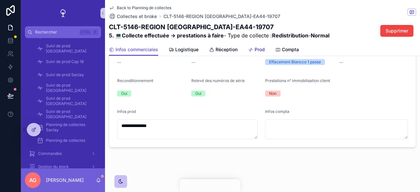
click at [263, 51] on span "Prod" at bounding box center [259, 49] width 10 height 7
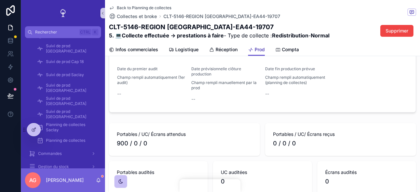
scroll to position [164, 0]
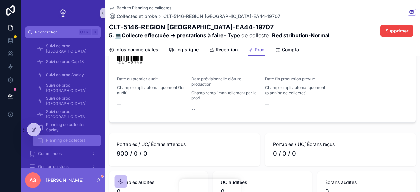
click at [65, 138] on span "Planning de collectes" at bounding box center [65, 140] width 39 height 5
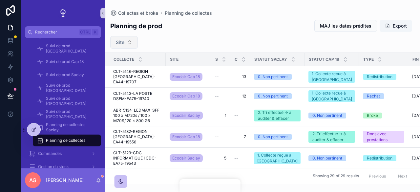
click at [131, 44] on button "Site" at bounding box center [124, 42] width 28 height 12
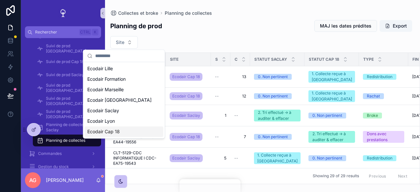
click at [121, 131] on div "Ecodair Cap 18" at bounding box center [124, 131] width 79 height 10
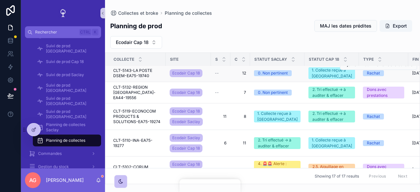
scroll to position [33, 0]
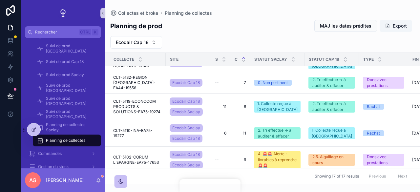
click at [243, 58] on icon "scrollable content" at bounding box center [243, 58] width 4 height 4
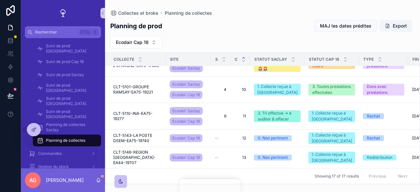
scroll to position [304, 0]
click at [35, 131] on icon at bounding box center [33, 129] width 5 height 5
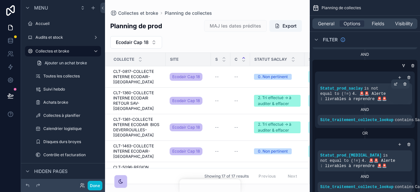
scroll to position [66, 0]
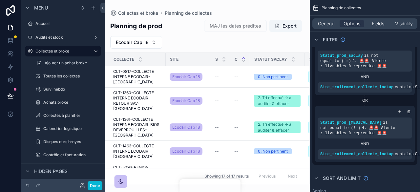
click at [239, 42] on div "scrollable content" at bounding box center [207, 96] width 205 height 192
click at [89, 187] on button "Done" at bounding box center [95, 186] width 15 height 10
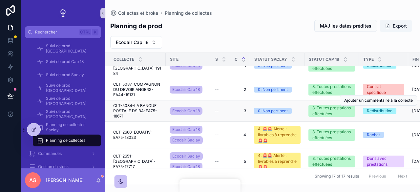
scroll to position [229, 0]
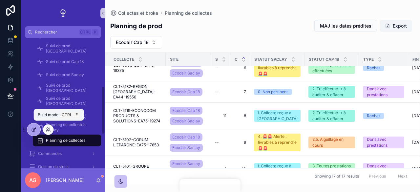
click at [34, 130] on icon at bounding box center [33, 129] width 5 height 5
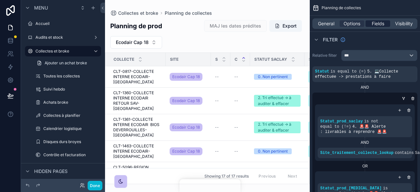
click at [370, 23] on div "Fields" at bounding box center [377, 23] width 25 height 7
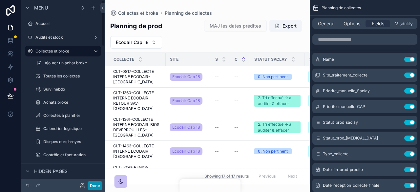
click at [91, 183] on button "Done" at bounding box center [95, 186] width 15 height 10
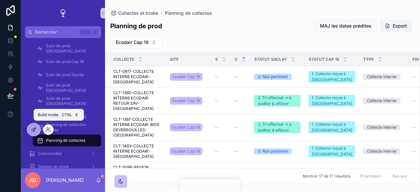
click at [35, 129] on icon at bounding box center [33, 129] width 5 height 5
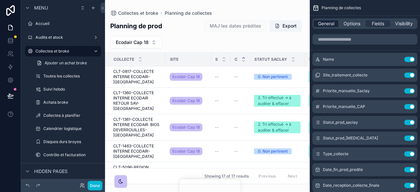
click at [329, 24] on span "General" at bounding box center [326, 23] width 16 height 7
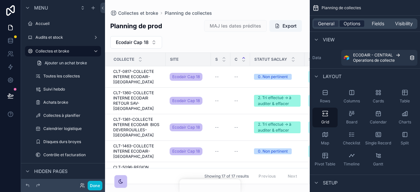
click at [352, 24] on span "Options" at bounding box center [351, 23] width 17 height 7
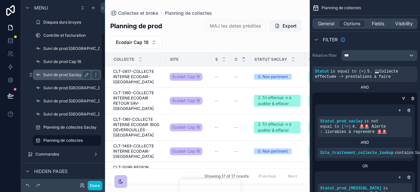
scroll to position [131, 0]
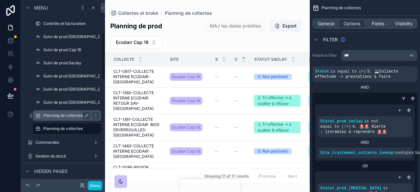
click at [68, 117] on label "Planning de collectes Saclay" at bounding box center [69, 115] width 53 height 5
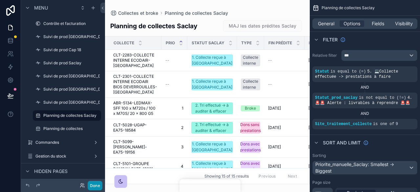
click at [93, 185] on button "Done" at bounding box center [95, 186] width 15 height 10
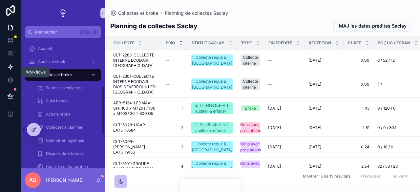
click at [10, 64] on icon at bounding box center [10, 67] width 7 height 7
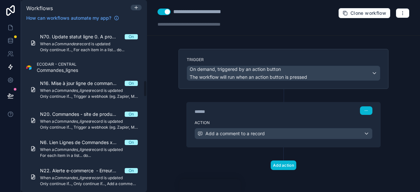
scroll to position [557, 0]
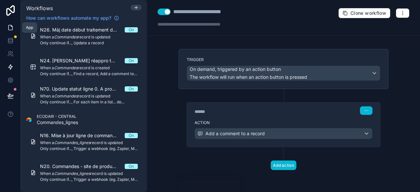
click at [13, 25] on icon at bounding box center [10, 27] width 7 height 7
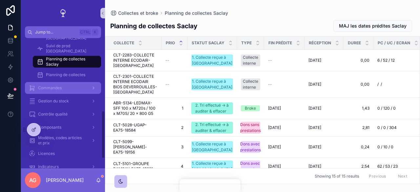
click at [58, 87] on span "Commandes" at bounding box center [50, 87] width 24 height 5
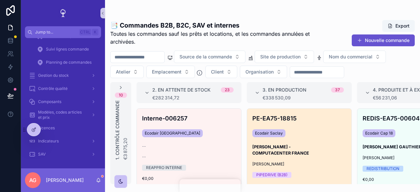
scroll to position [66, 0]
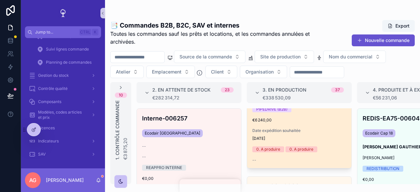
click at [325, 133] on div "Date expédition souhaitée [DATE]" at bounding box center [299, 134] width 94 height 13
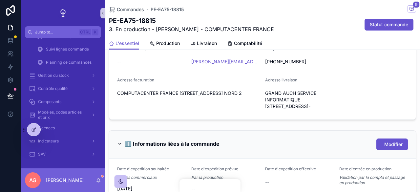
scroll to position [328, 0]
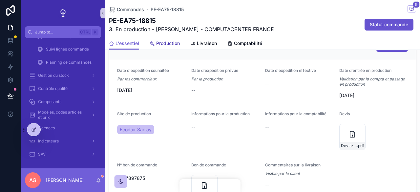
click at [168, 41] on span "Production" at bounding box center [168, 43] width 24 height 7
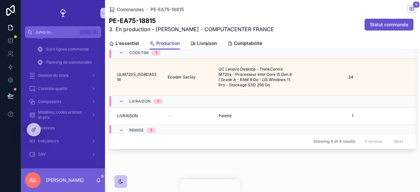
scroll to position [377, 0]
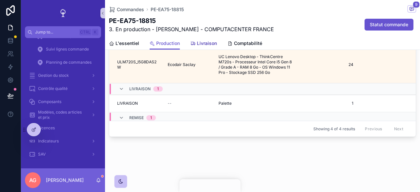
click at [196, 46] on div "Livraison" at bounding box center [203, 43] width 27 height 7
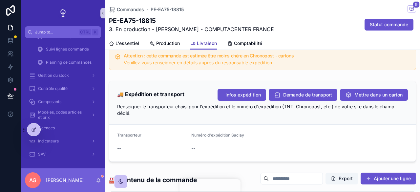
scroll to position [459, 0]
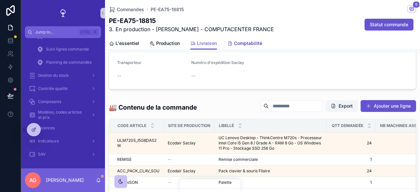
click at [240, 40] on span "Comptabilité" at bounding box center [248, 43] width 28 height 7
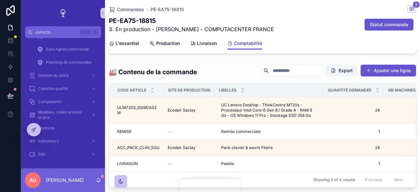
scroll to position [418, 0]
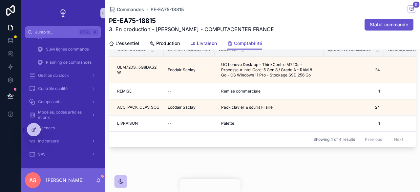
click at [212, 42] on span "Livraison" at bounding box center [207, 43] width 20 height 7
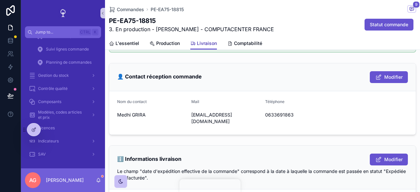
scroll to position [98, 0]
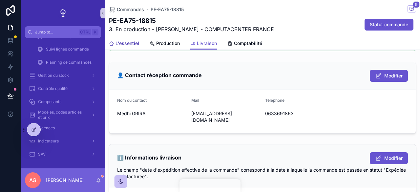
click at [116, 41] on span "L'essentiel" at bounding box center [127, 43] width 24 height 7
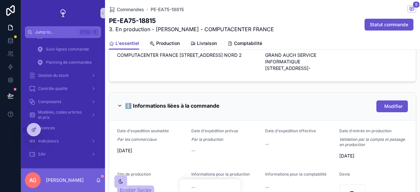
scroll to position [328, 0]
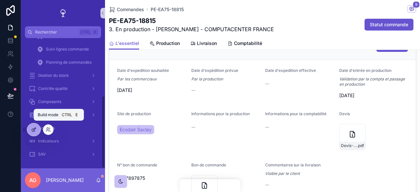
click at [32, 131] on icon at bounding box center [33, 130] width 3 height 3
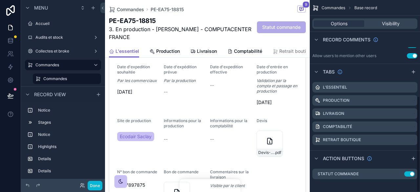
scroll to position [191, 0]
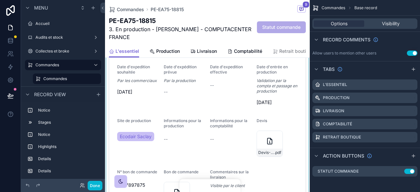
click at [220, 103] on div "scrollable content" at bounding box center [207, 139] width 205 height 227
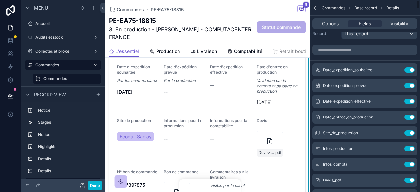
scroll to position [0, 0]
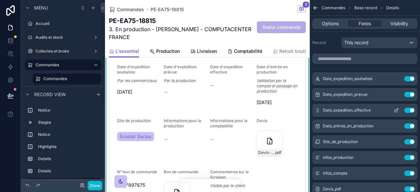
click at [395, 108] on icon "scrollable content" at bounding box center [395, 110] width 5 height 5
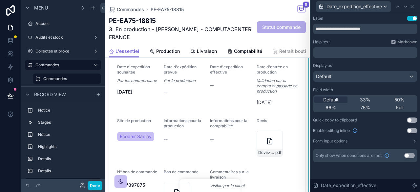
drag, startPoint x: 362, startPoint y: 41, endPoint x: 340, endPoint y: 51, distance: 24.0
click at [340, 51] on p "﻿" at bounding box center [365, 52] width 100 height 7
click at [340, 51] on p "********* ﻿" at bounding box center [365, 52] width 100 height 7
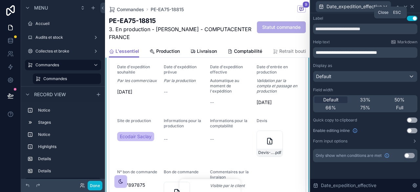
click at [412, 7] on icon at bounding box center [411, 6] width 3 height 3
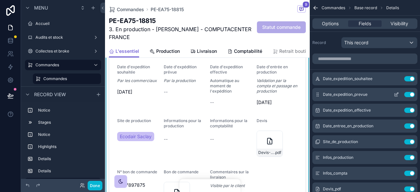
click at [392, 94] on button "scrollable content" at bounding box center [396, 94] width 10 height 5
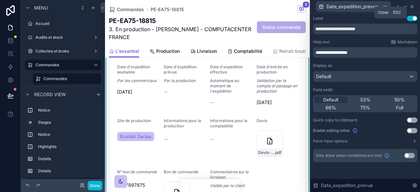
click at [410, 6] on icon at bounding box center [411, 6] width 5 height 5
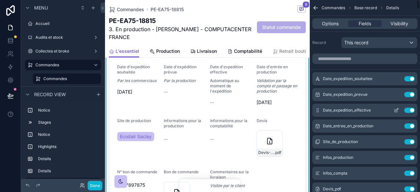
click at [394, 109] on icon "scrollable content" at bounding box center [395, 110] width 5 height 5
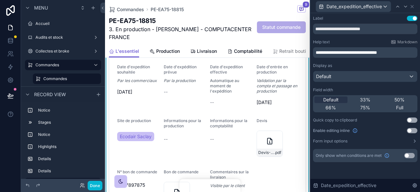
click at [402, 52] on p "**********" at bounding box center [365, 52] width 100 height 7
click at [316, 50] on span "**********" at bounding box center [346, 52] width 63 height 5
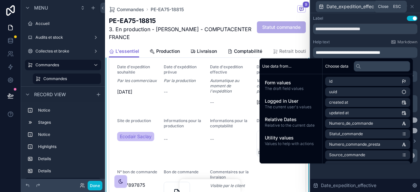
click at [411, 7] on icon at bounding box center [411, 6] width 5 height 5
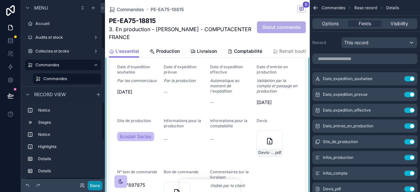
click at [96, 185] on button "Done" at bounding box center [95, 186] width 15 height 10
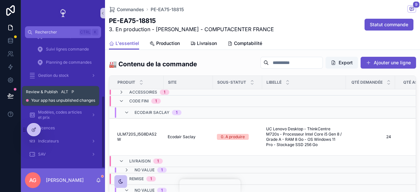
click at [8, 96] on icon at bounding box center [10, 95] width 7 height 7
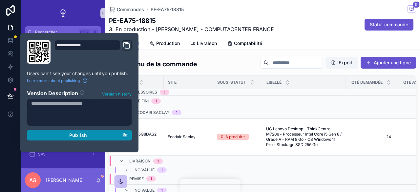
click at [75, 136] on span "Publish" at bounding box center [78, 135] width 18 height 6
